Goal: Navigation & Orientation: Find specific page/section

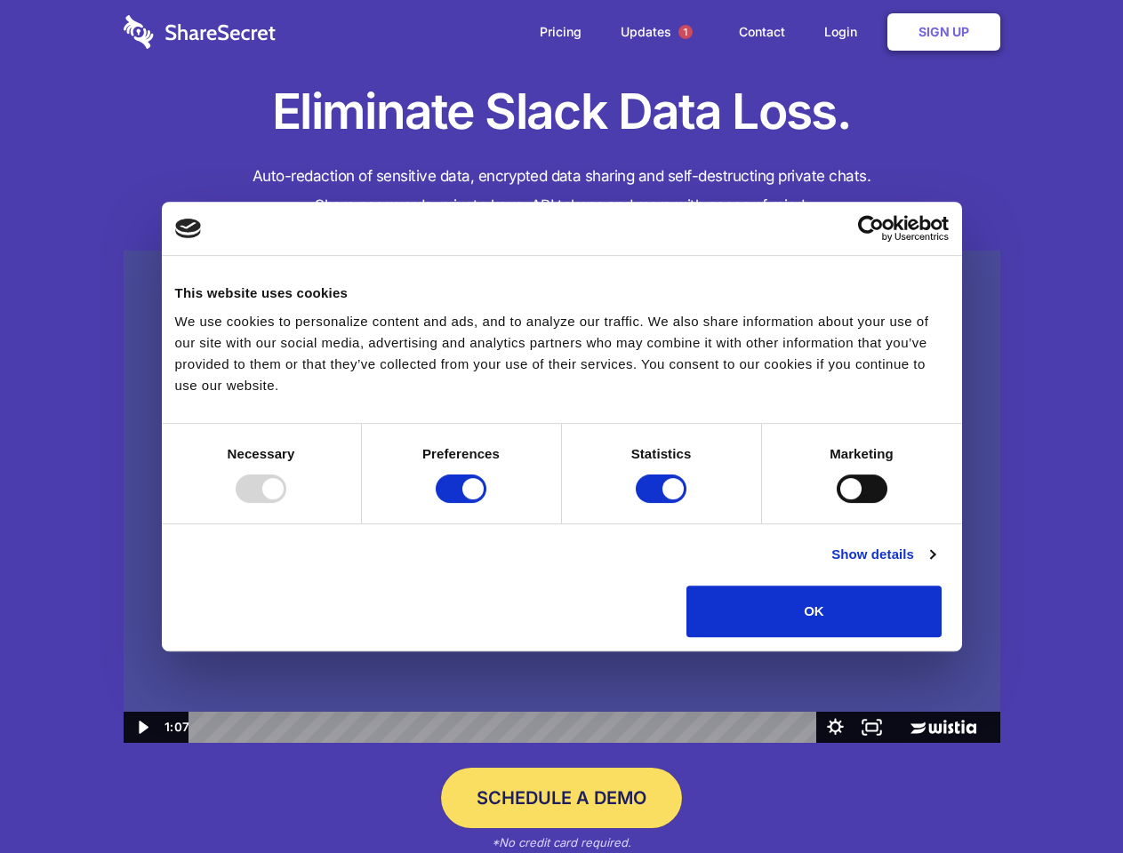
click at [561, 427] on img at bounding box center [562, 497] width 876 height 493
click at [286, 503] on div at bounding box center [261, 489] width 51 height 28
click at [486, 503] on input "Preferences" at bounding box center [461, 489] width 51 height 28
checkbox input "false"
click at [663, 503] on input "Statistics" at bounding box center [660, 489] width 51 height 28
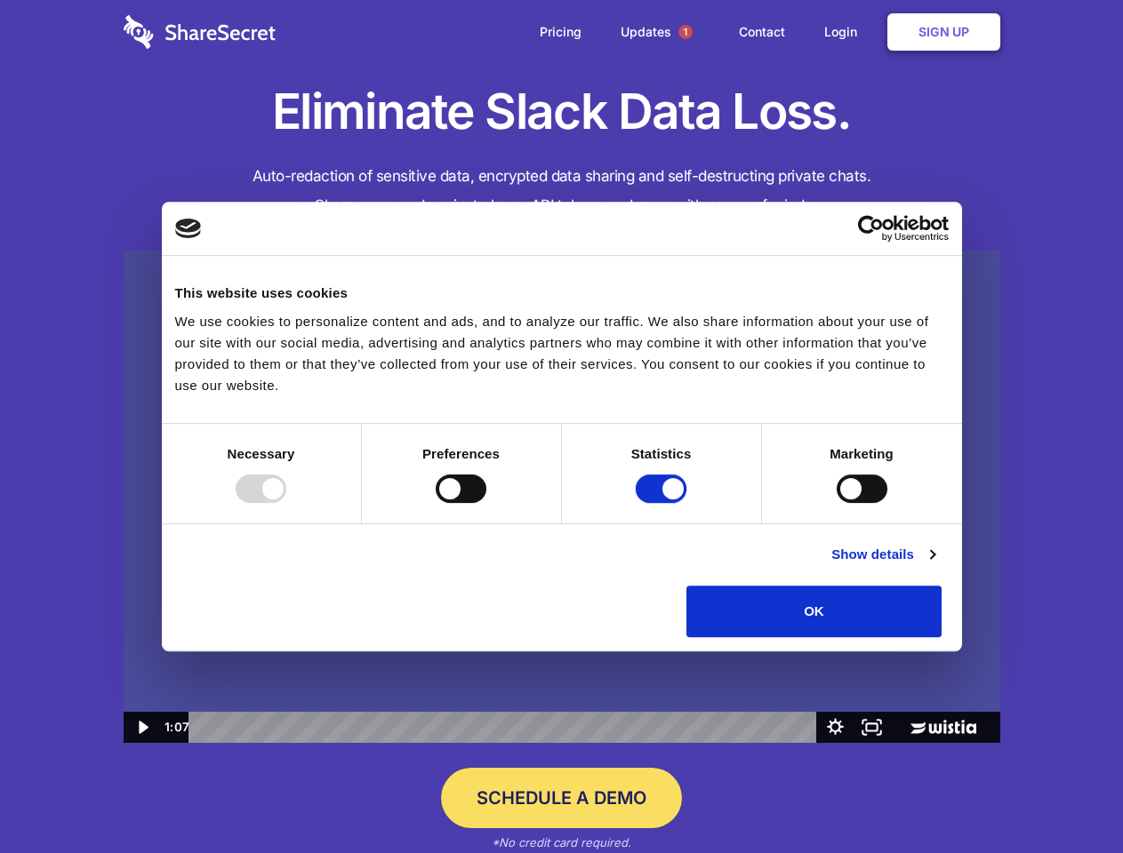
checkbox input "false"
click at [836, 503] on input "Marketing" at bounding box center [861, 489] width 51 height 28
checkbox input "true"
click at [934, 565] on link "Show details" at bounding box center [882, 554] width 103 height 21
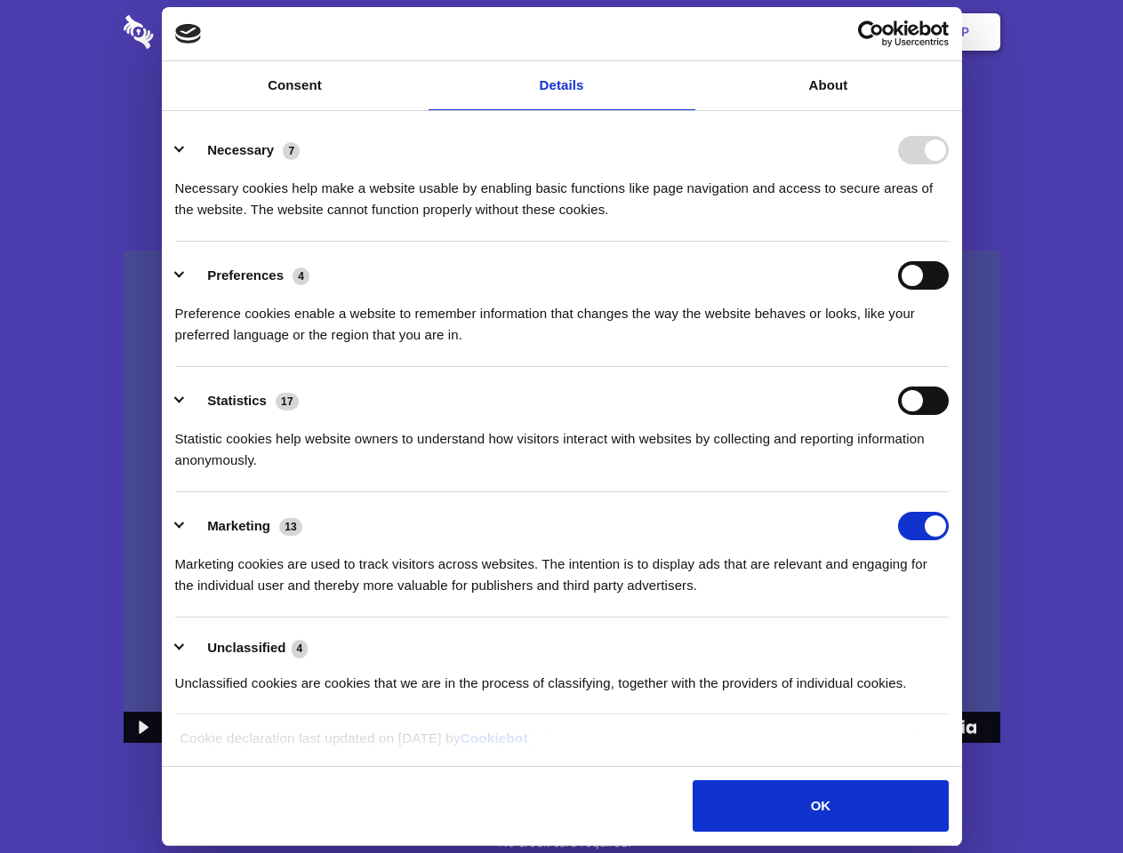
click at [948, 220] on div "Necessary cookies help make a website usable by enabling basic functions like p…" at bounding box center [561, 192] width 773 height 56
click at [684, 32] on span "1" at bounding box center [685, 32] width 14 height 14
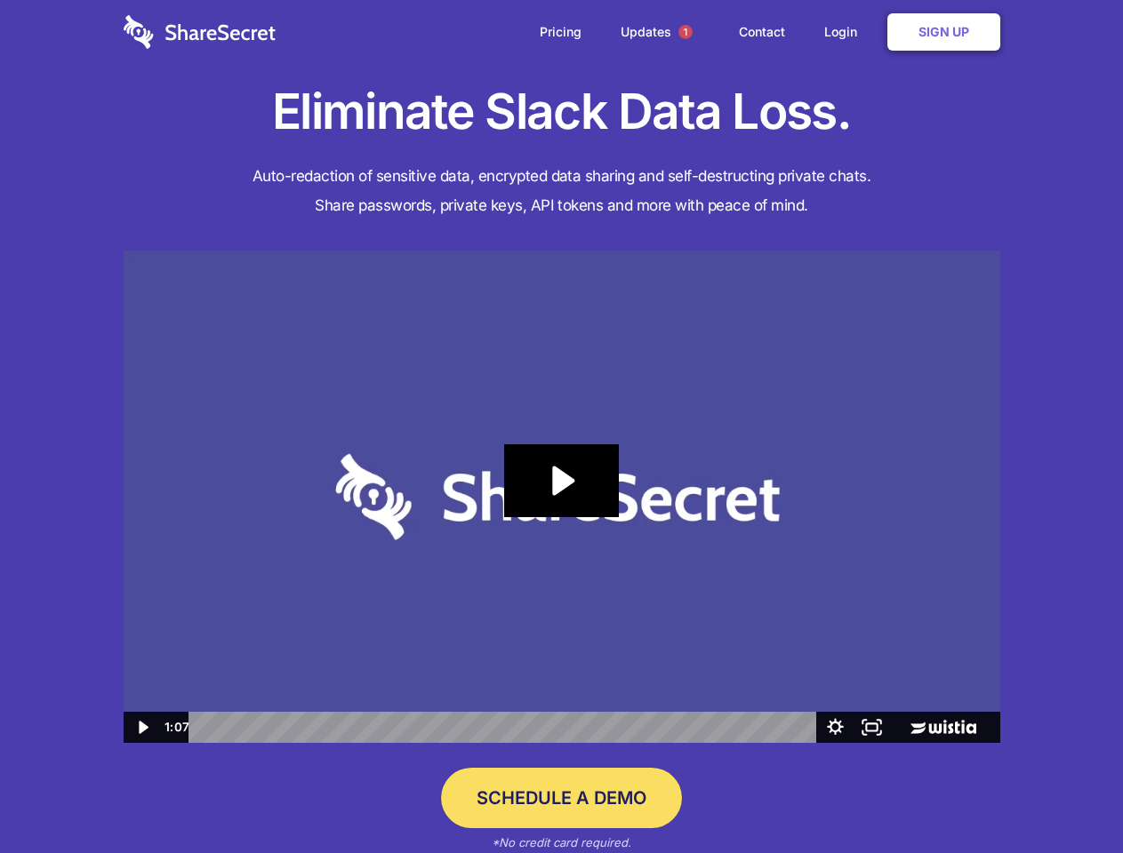
click at [562, 497] on icon "Play Video: Sharesecret Slack Extension" at bounding box center [561, 480] width 114 height 73
